Goal: Contribute content: Add original content to the website for others to see

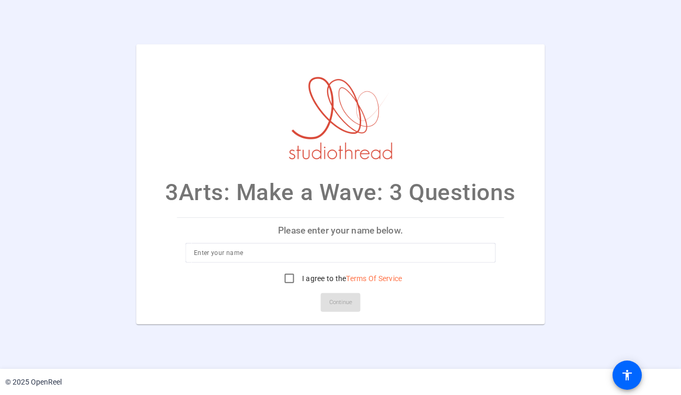
click at [259, 263] on div at bounding box center [341, 269] width 310 height 12
click at [255, 256] on input at bounding box center [340, 253] width 293 height 13
type input "Lisa Glenn Armstrong"
click at [294, 279] on input "I agree to the Terms Of Service" at bounding box center [289, 278] width 21 height 21
checkbox input "true"
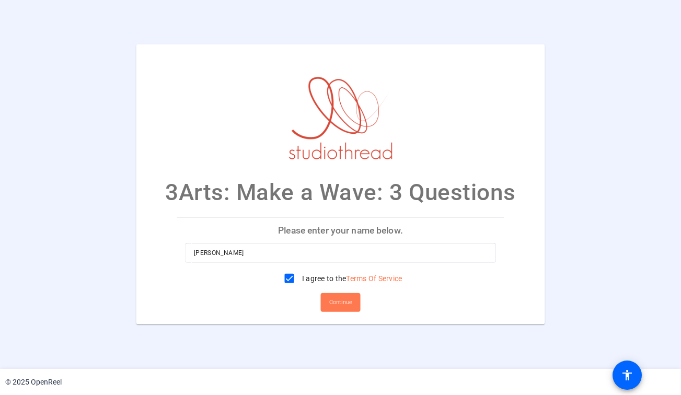
click at [341, 301] on span "Continue" at bounding box center [340, 303] width 23 height 16
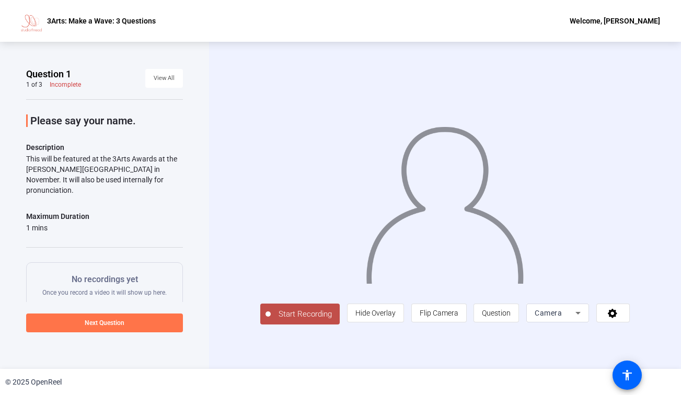
click at [313, 320] on span "Start Recording" at bounding box center [305, 315] width 69 height 12
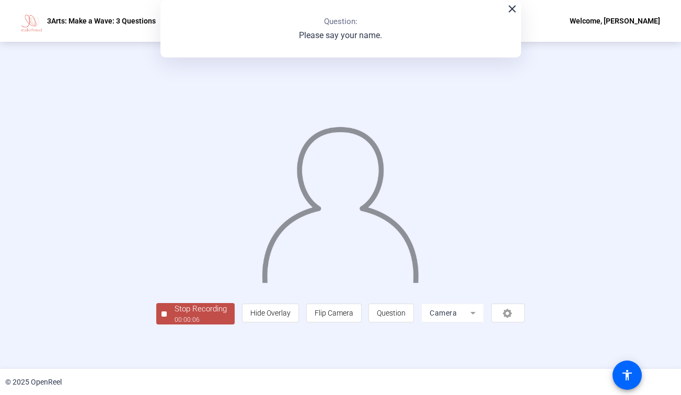
click at [203, 309] on div "Stop Recording" at bounding box center [201, 309] width 52 height 12
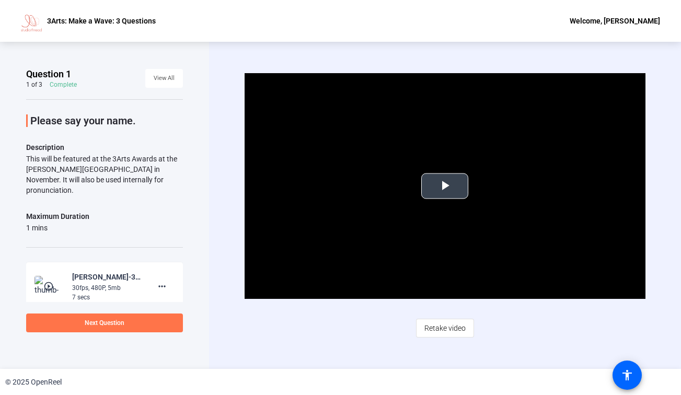
click at [445, 186] on span "Video Player" at bounding box center [445, 186] width 0 height 0
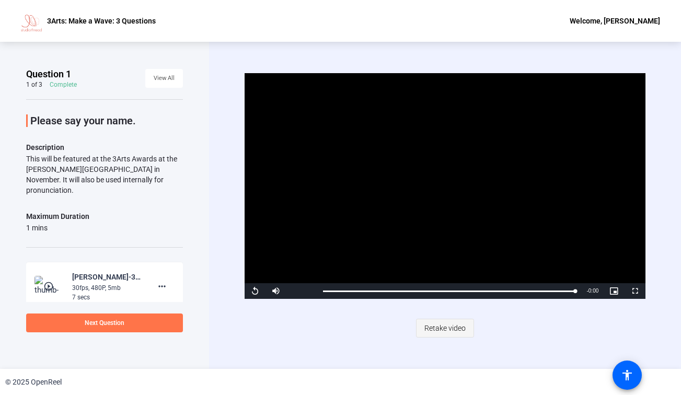
click at [431, 333] on span "Retake video" at bounding box center [445, 328] width 41 height 20
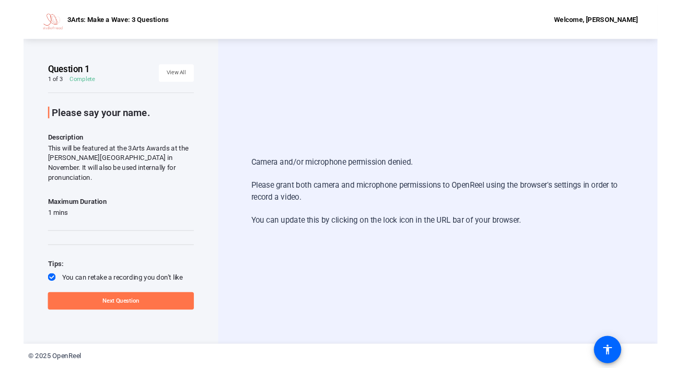
scroll to position [16, 0]
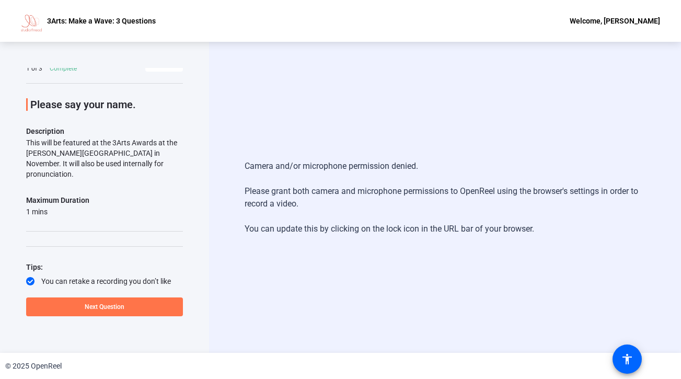
click at [356, 78] on div "Camera and/or microphone permission denied. Please grant both camera and microp…" at bounding box center [445, 197] width 472 height 311
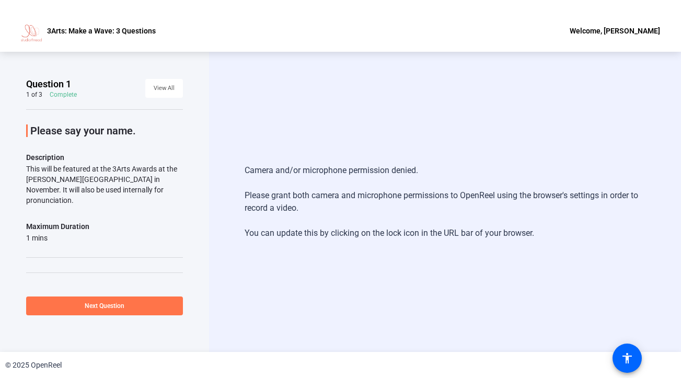
scroll to position [43, 0]
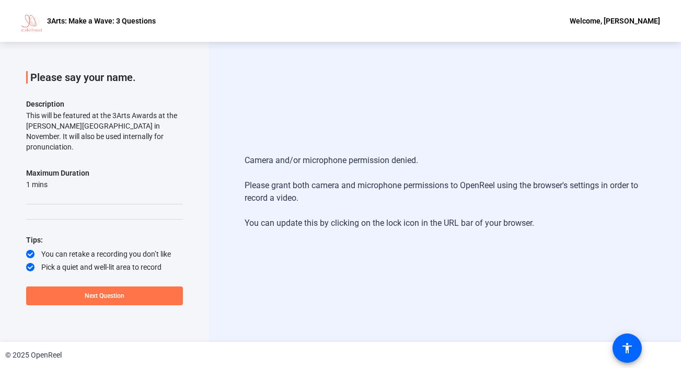
click at [434, 172] on div "Camera and/or microphone permission denied. Please grant both camera and microp…" at bounding box center [446, 192] width 402 height 96
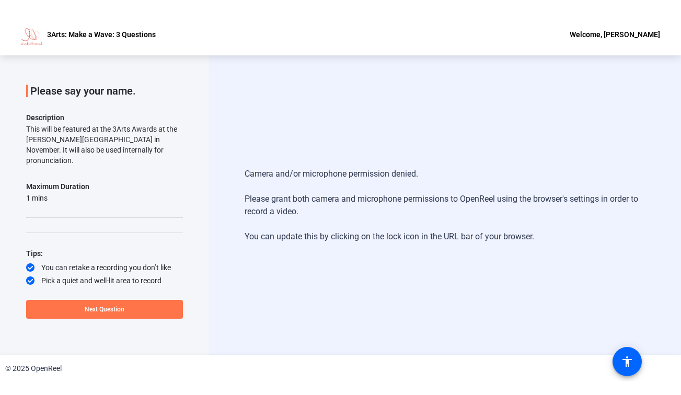
scroll to position [16, 0]
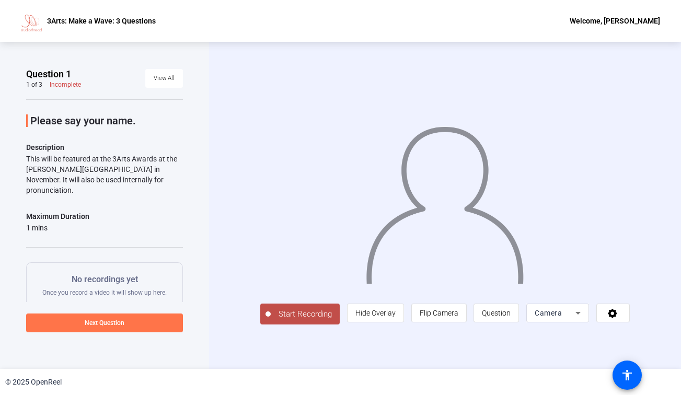
click at [309, 321] on span "Start Recording" at bounding box center [305, 315] width 69 height 12
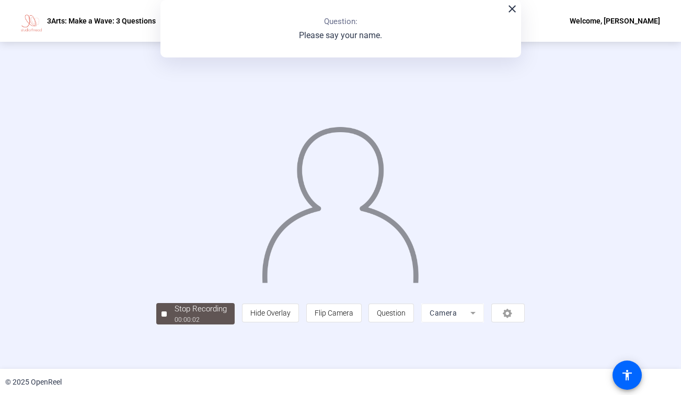
scroll to position [22, 0]
click at [175, 315] on div "Stop Recording" at bounding box center [201, 309] width 52 height 12
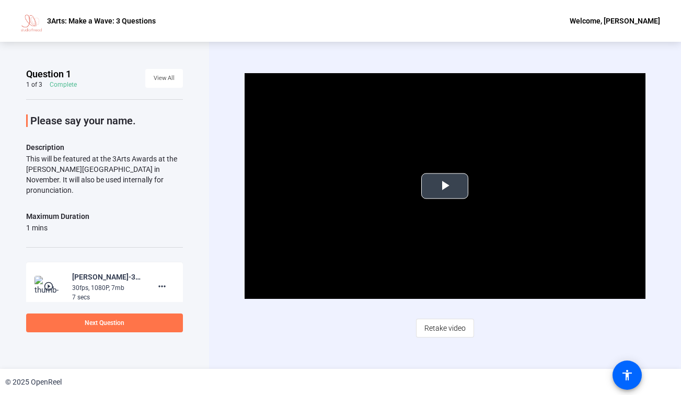
click at [445, 186] on span "Video Player" at bounding box center [445, 186] width 0 height 0
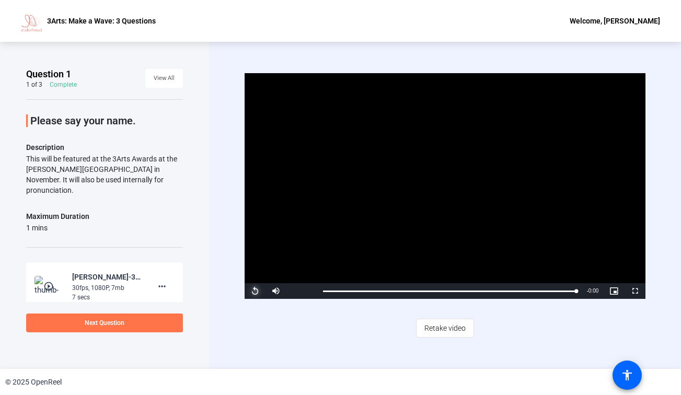
click at [248, 291] on span "Video Player" at bounding box center [255, 291] width 21 height 0
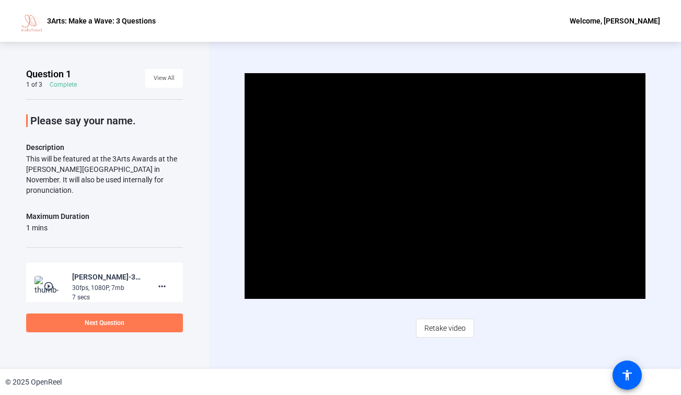
click at [129, 330] on span at bounding box center [104, 323] width 157 height 25
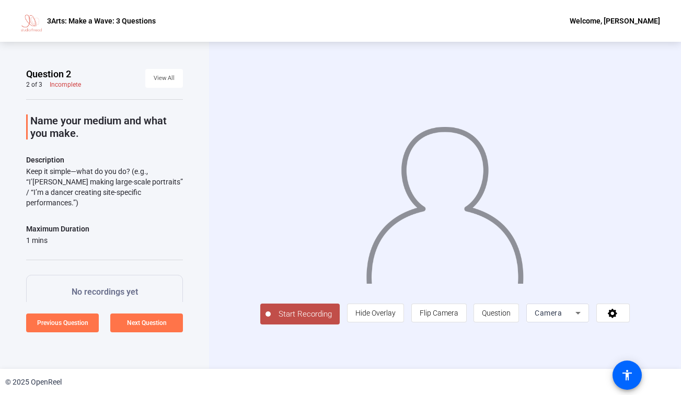
click at [299, 321] on span "Start Recording" at bounding box center [305, 315] width 69 height 12
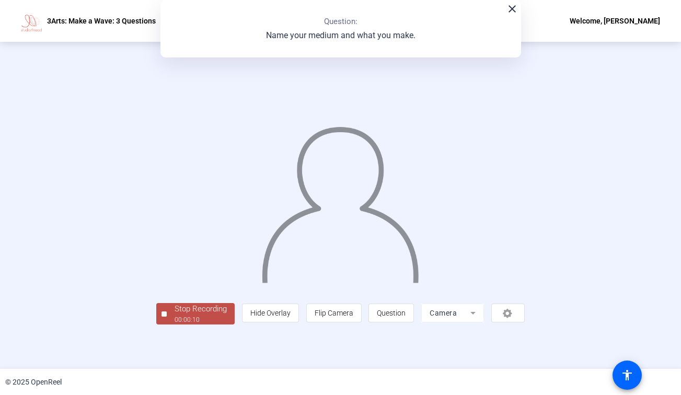
scroll to position [24, 0]
click at [175, 315] on div "Stop Recording" at bounding box center [201, 309] width 52 height 12
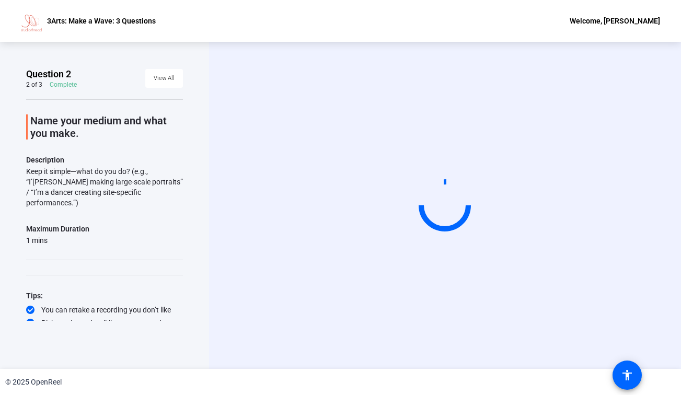
scroll to position [0, 0]
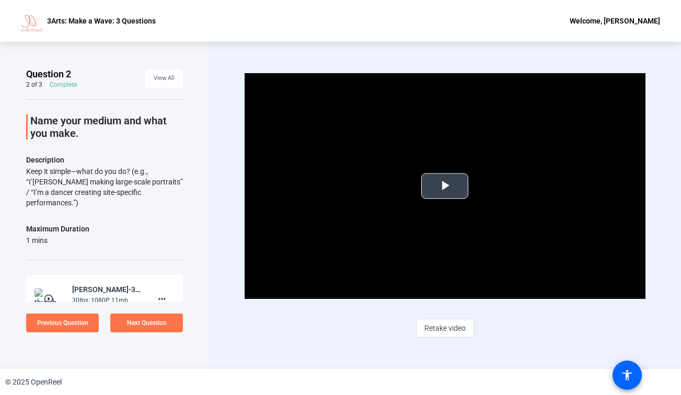
click at [445, 186] on span "Video Player" at bounding box center [445, 186] width 0 height 0
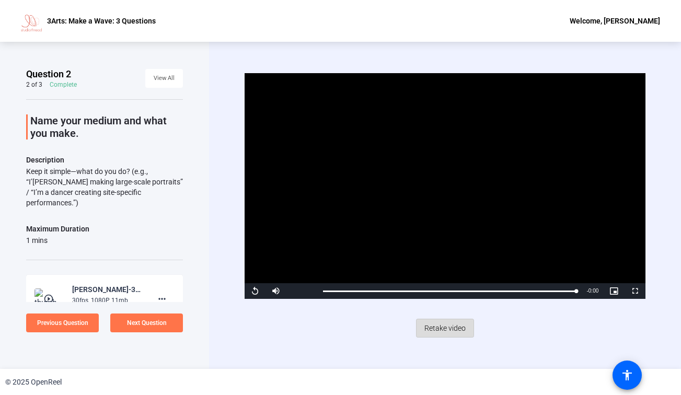
click at [463, 324] on span "Retake video" at bounding box center [445, 328] width 41 height 20
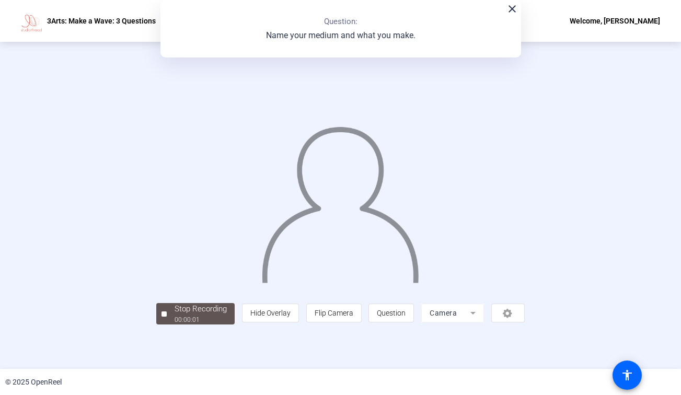
scroll to position [7, 0]
click at [421, 9] on div "close Question: Name your medium and what you make." at bounding box center [341, 29] width 361 height 58
click at [156, 325] on div "Stop Recording 00:00:07 person Hide Overlay flip Flip Camera question_mark Ques…" at bounding box center [340, 313] width 369 height 23
click at [175, 315] on div "Stop Recording" at bounding box center [201, 309] width 52 height 12
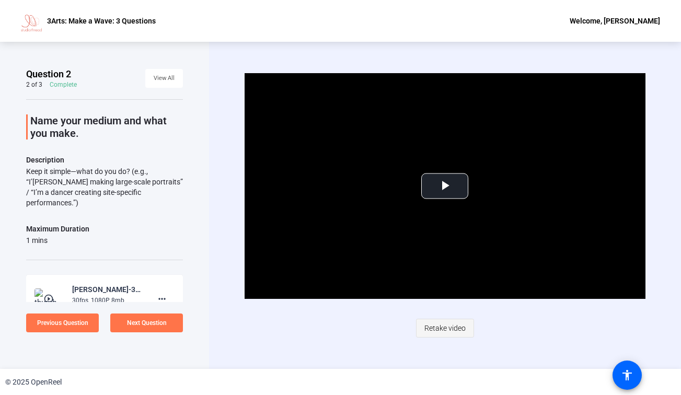
click at [444, 325] on span "Retake video" at bounding box center [445, 328] width 41 height 20
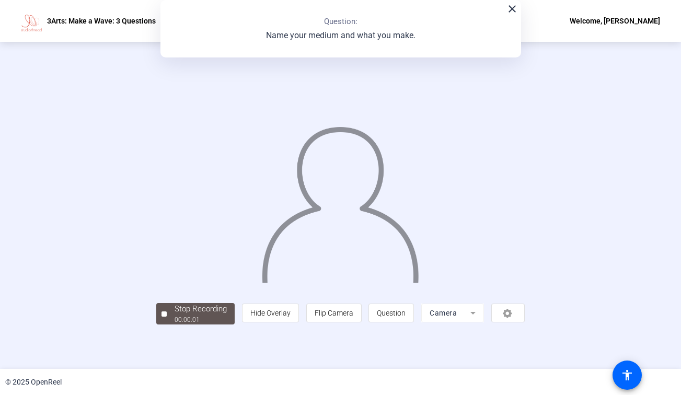
scroll to position [17, 0]
click at [175, 325] on div "00:00:10" at bounding box center [201, 319] width 52 height 9
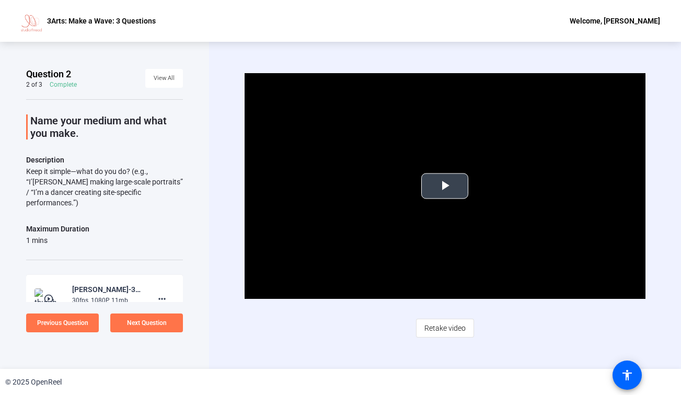
click at [445, 186] on span "Video Player" at bounding box center [445, 186] width 0 height 0
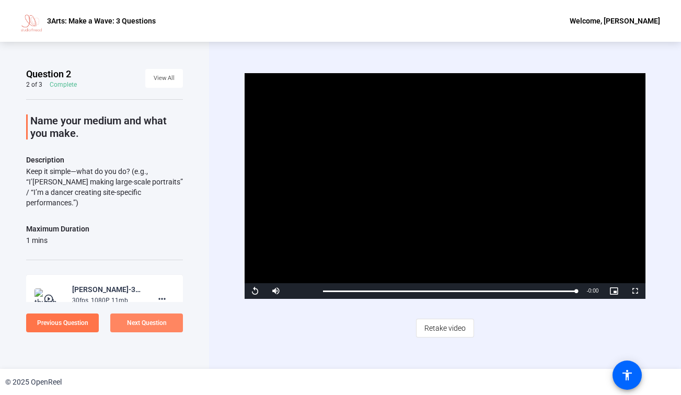
click at [133, 320] on span "Next Question" at bounding box center [147, 323] width 40 height 7
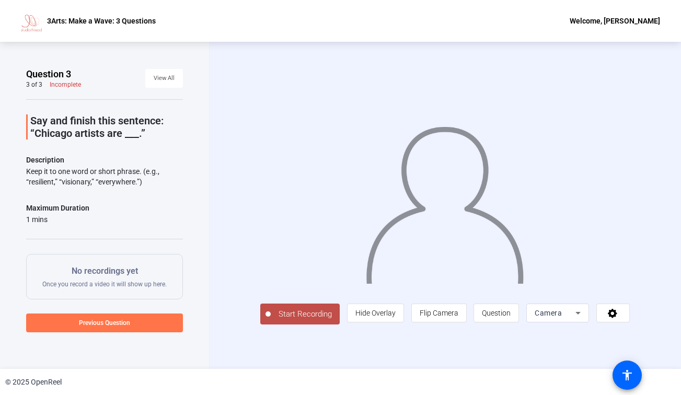
click at [290, 321] on span "Start Recording" at bounding box center [305, 315] width 69 height 12
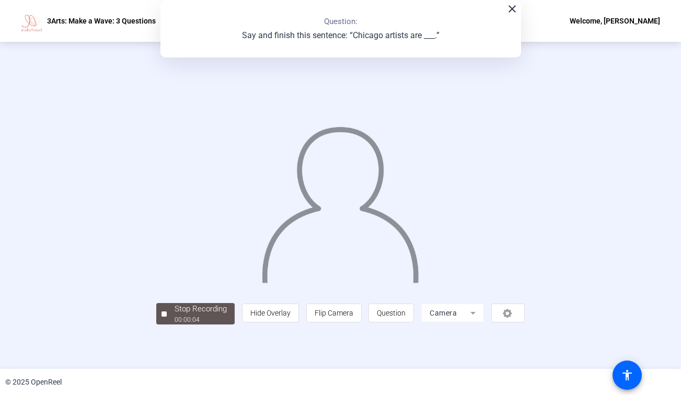
scroll to position [24, 0]
click at [175, 315] on div "Stop Recording" at bounding box center [201, 309] width 52 height 12
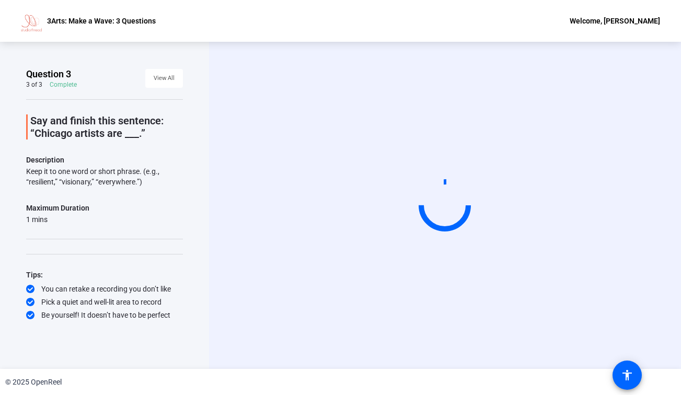
scroll to position [0, 0]
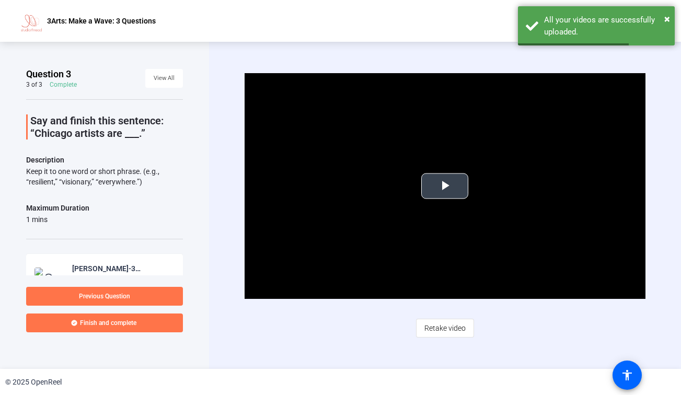
click at [445, 186] on span "Video Player" at bounding box center [445, 186] width 0 height 0
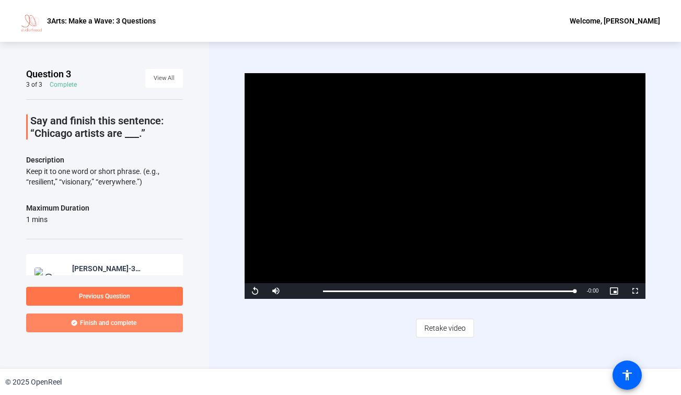
click at [146, 323] on span at bounding box center [104, 323] width 157 height 25
